Goal: Find specific page/section: Find specific page/section

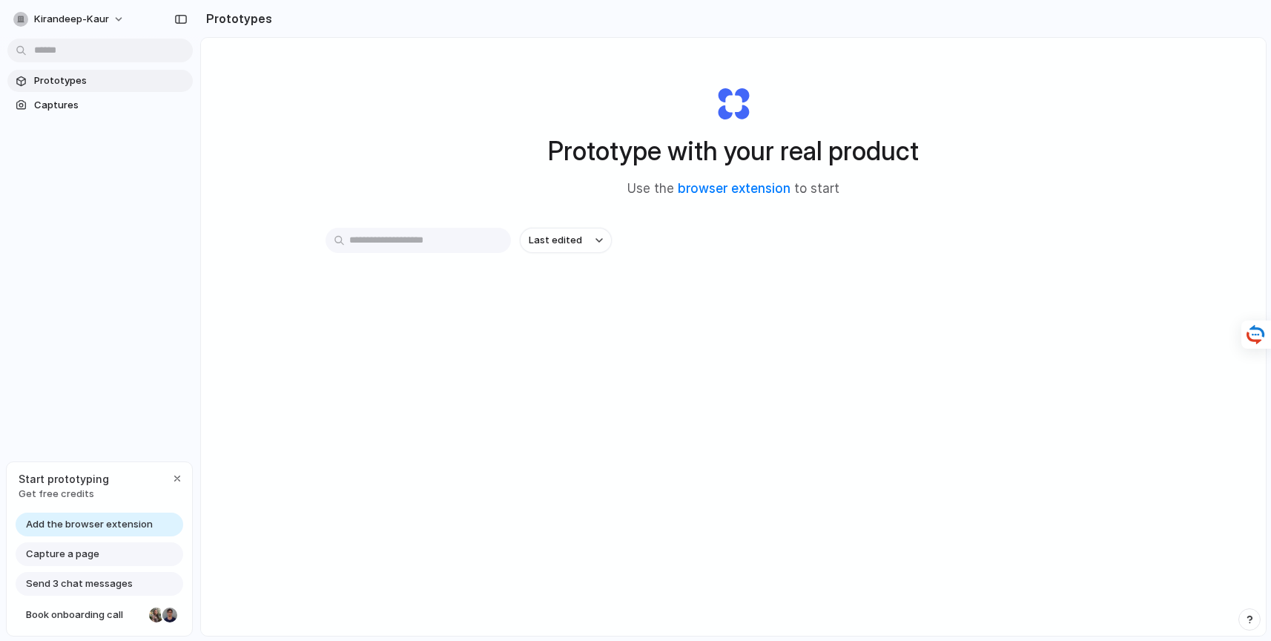
click at [449, 243] on input "text" at bounding box center [418, 240] width 185 height 25
click at [702, 188] on link "browser extension" at bounding box center [734, 188] width 113 height 15
click at [105, 546] on div "Capture a page" at bounding box center [100, 554] width 168 height 24
click at [181, 478] on div "button" at bounding box center [177, 478] width 12 height 12
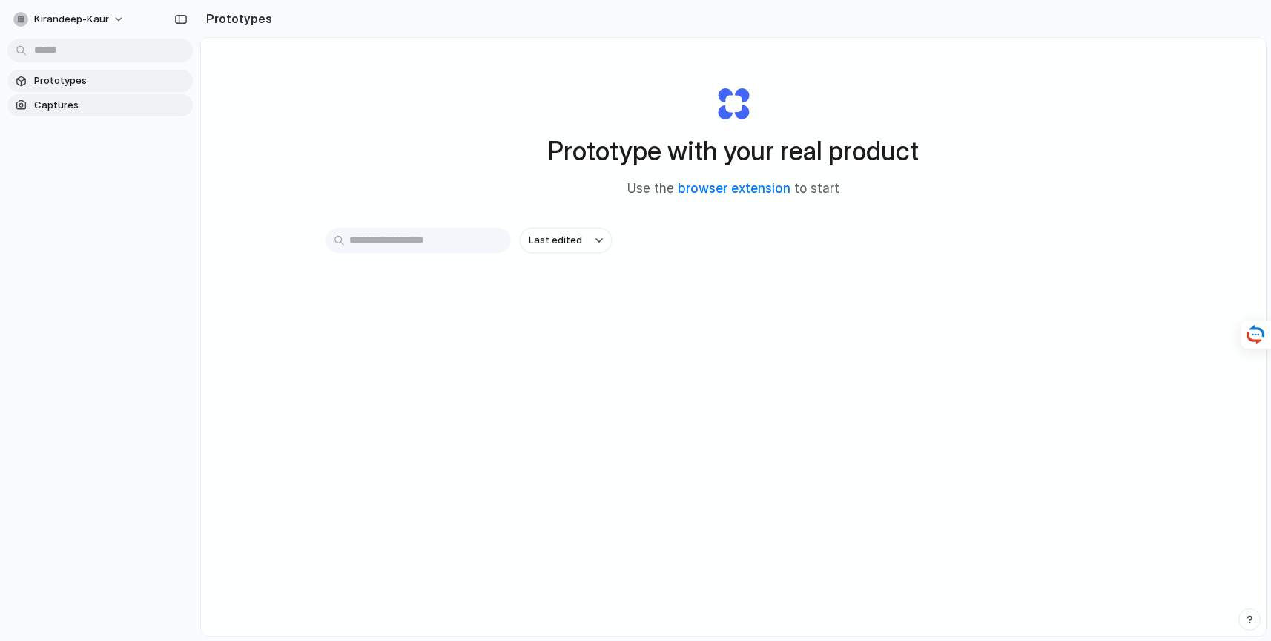
click at [65, 99] on span "Captures" at bounding box center [110, 105] width 153 height 15
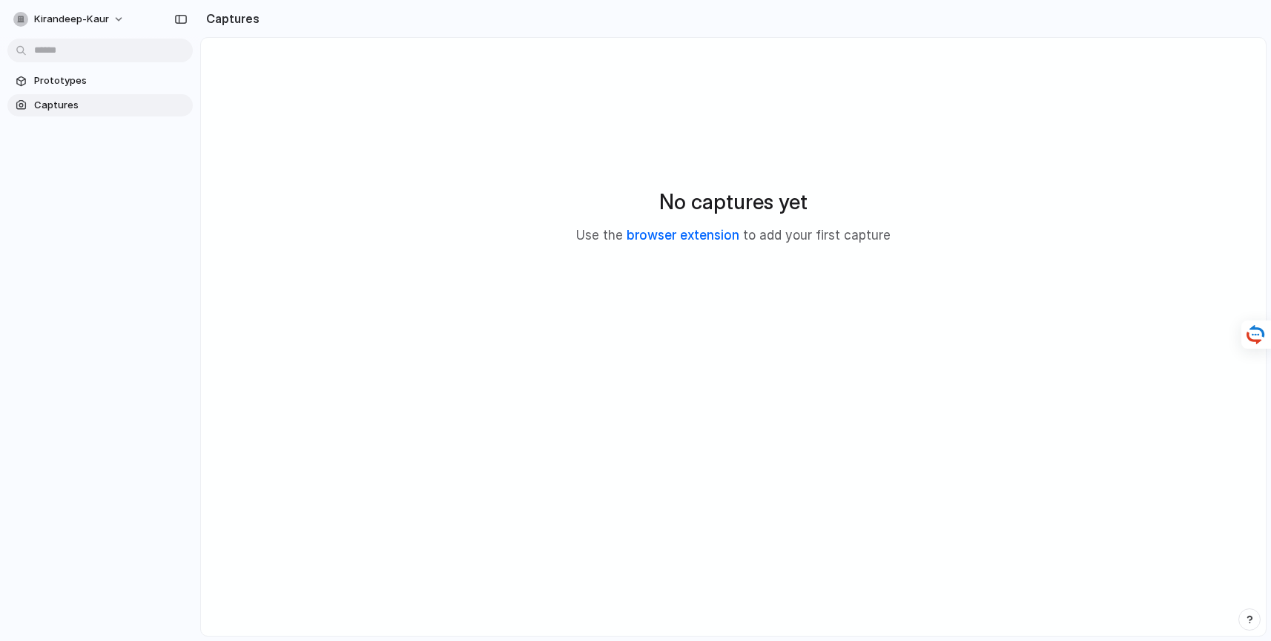
click at [699, 238] on link "browser extension" at bounding box center [683, 235] width 113 height 15
